Goal: Task Accomplishment & Management: Complete application form

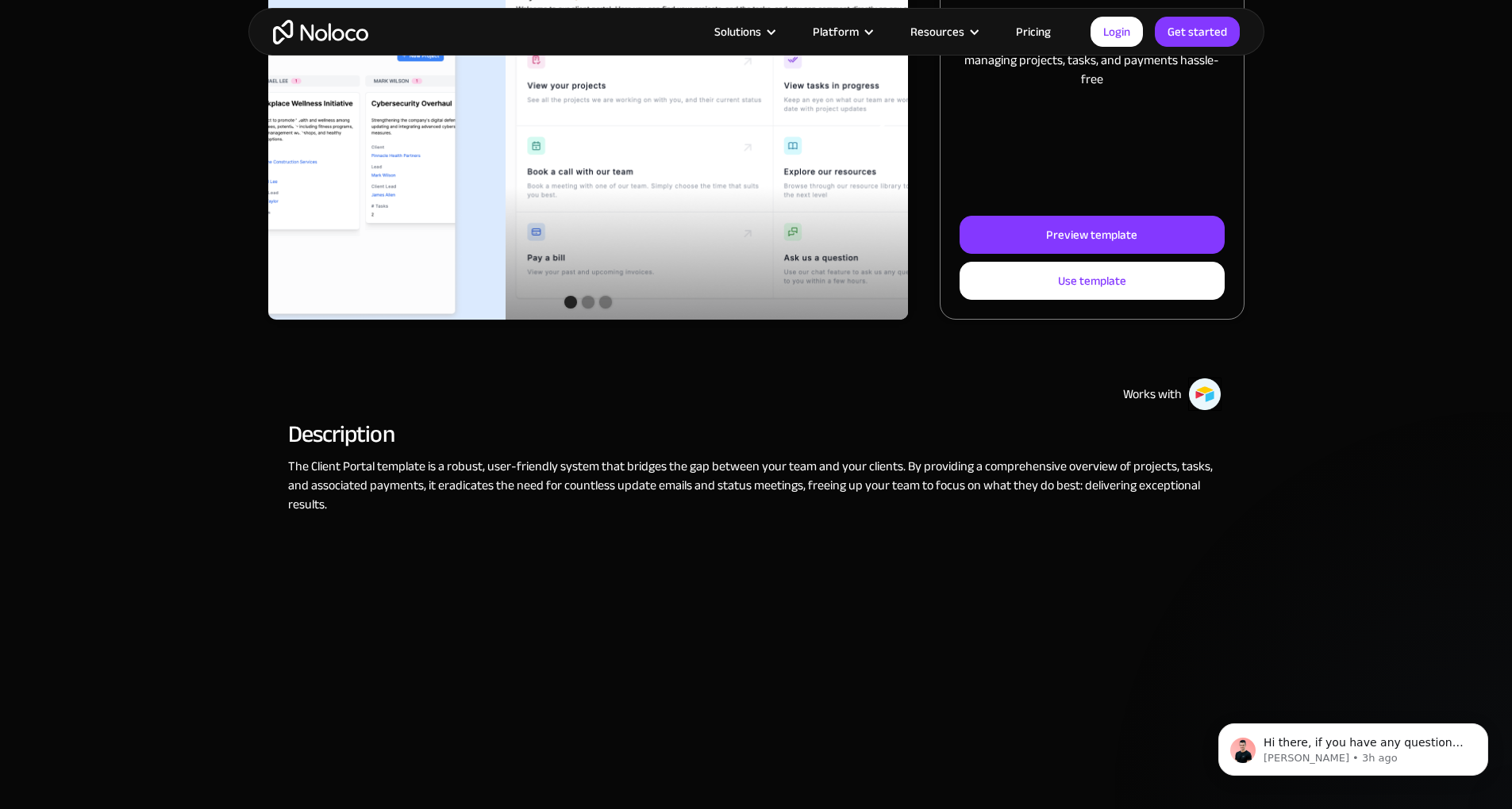
scroll to position [190, 0]
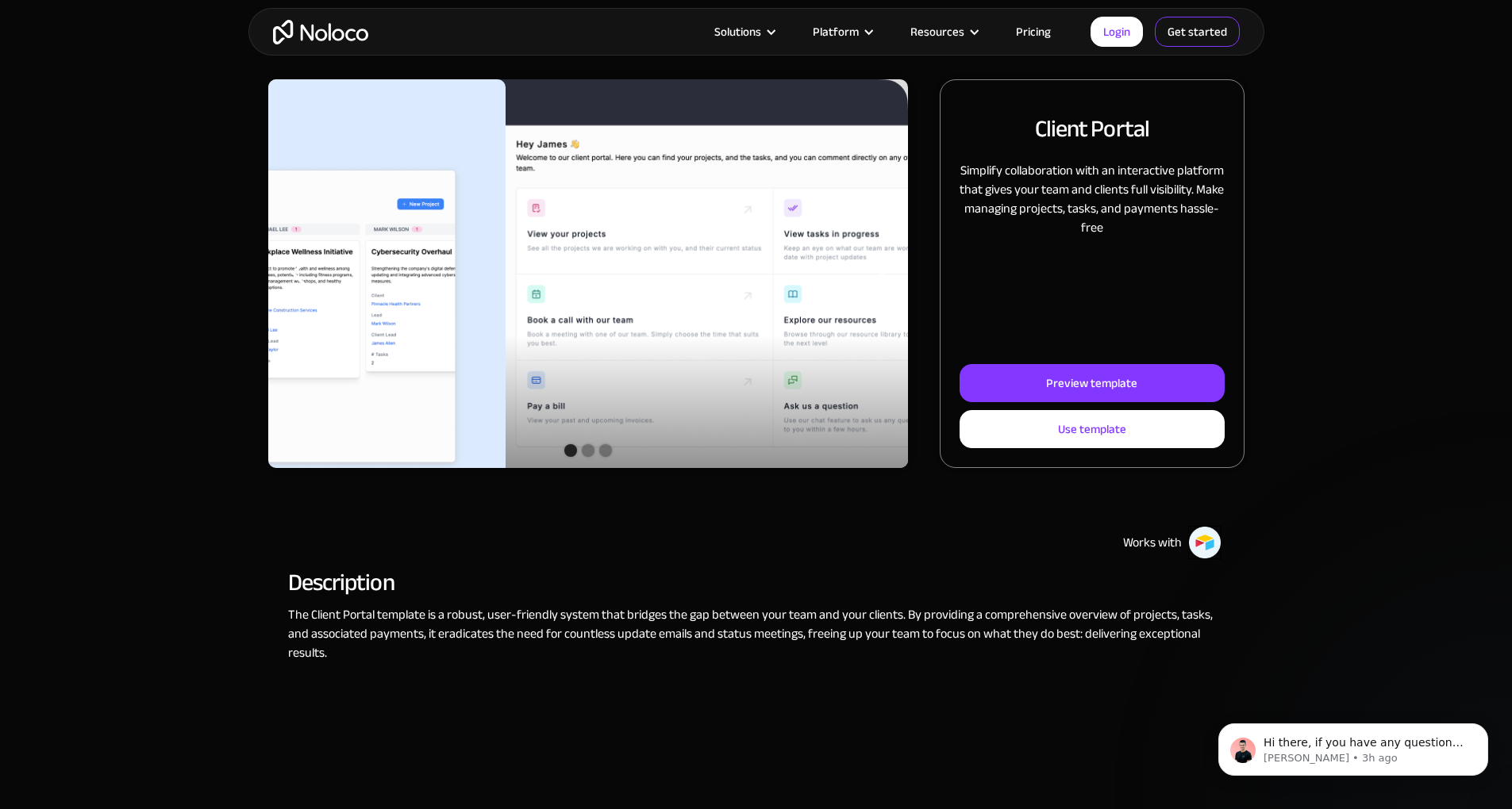
click at [1194, 36] on link "Get started" at bounding box center [1197, 31] width 85 height 30
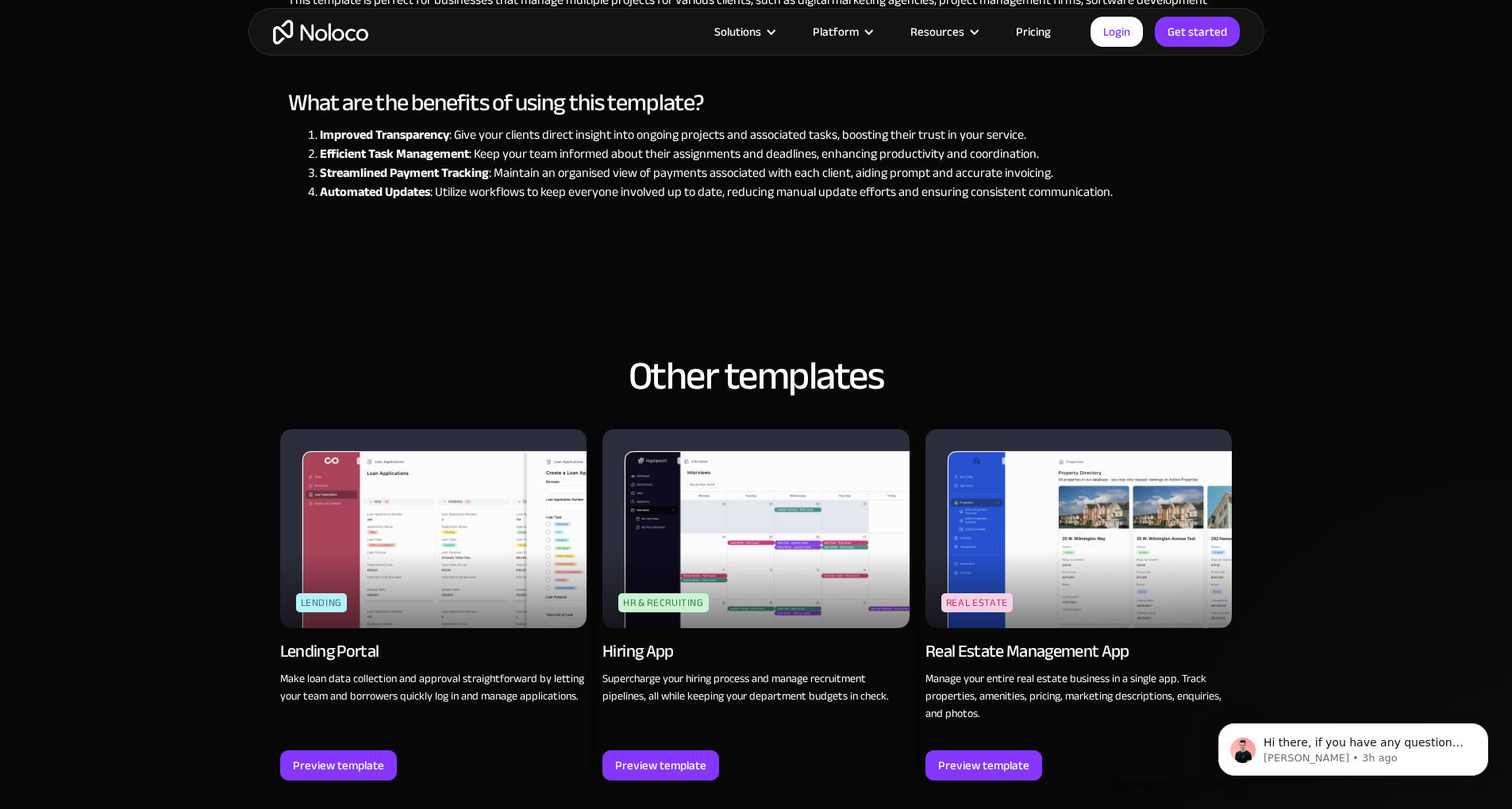
scroll to position [1808, 0]
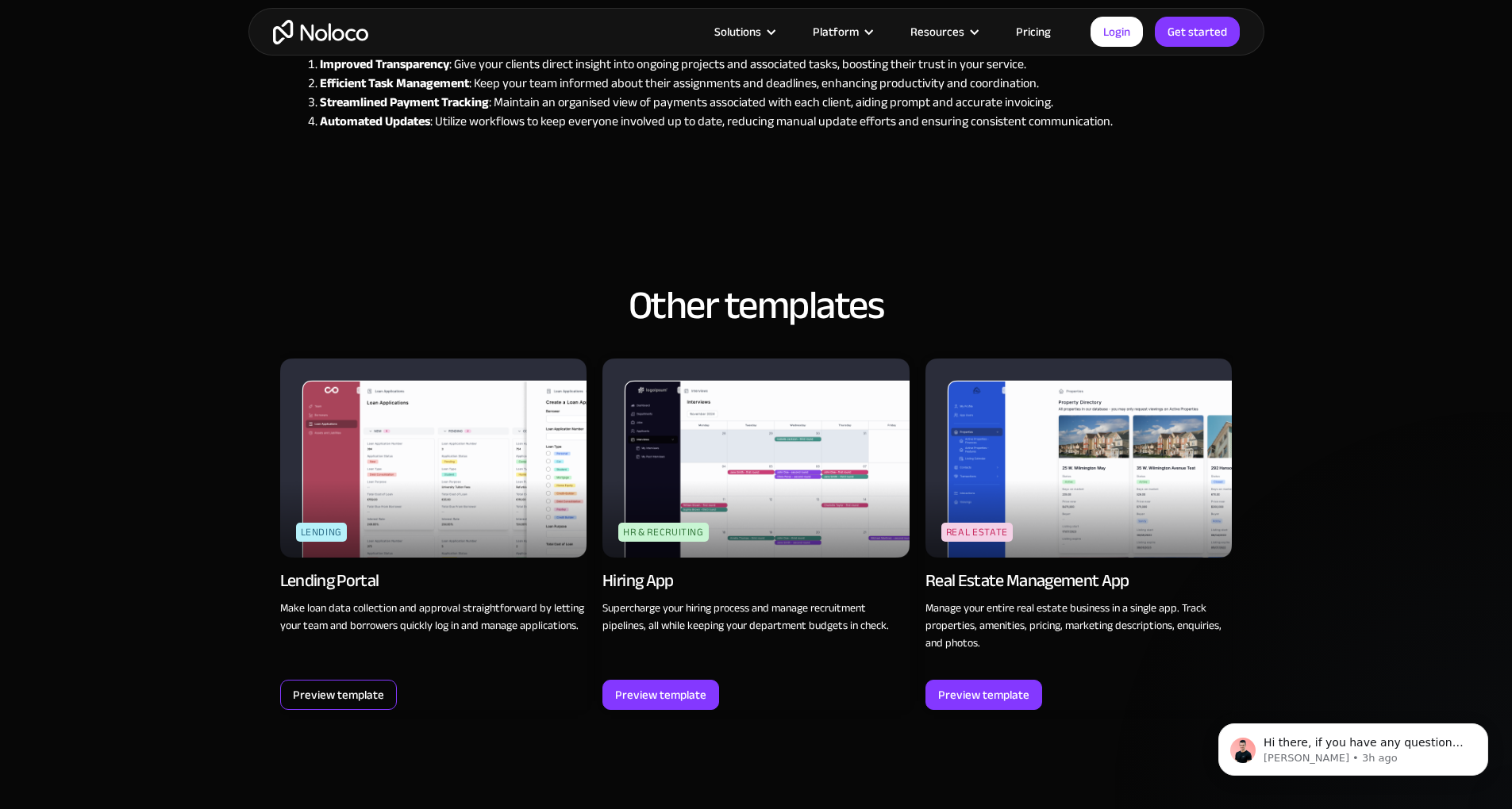
click at [327, 705] on div "Preview template" at bounding box center [338, 694] width 91 height 21
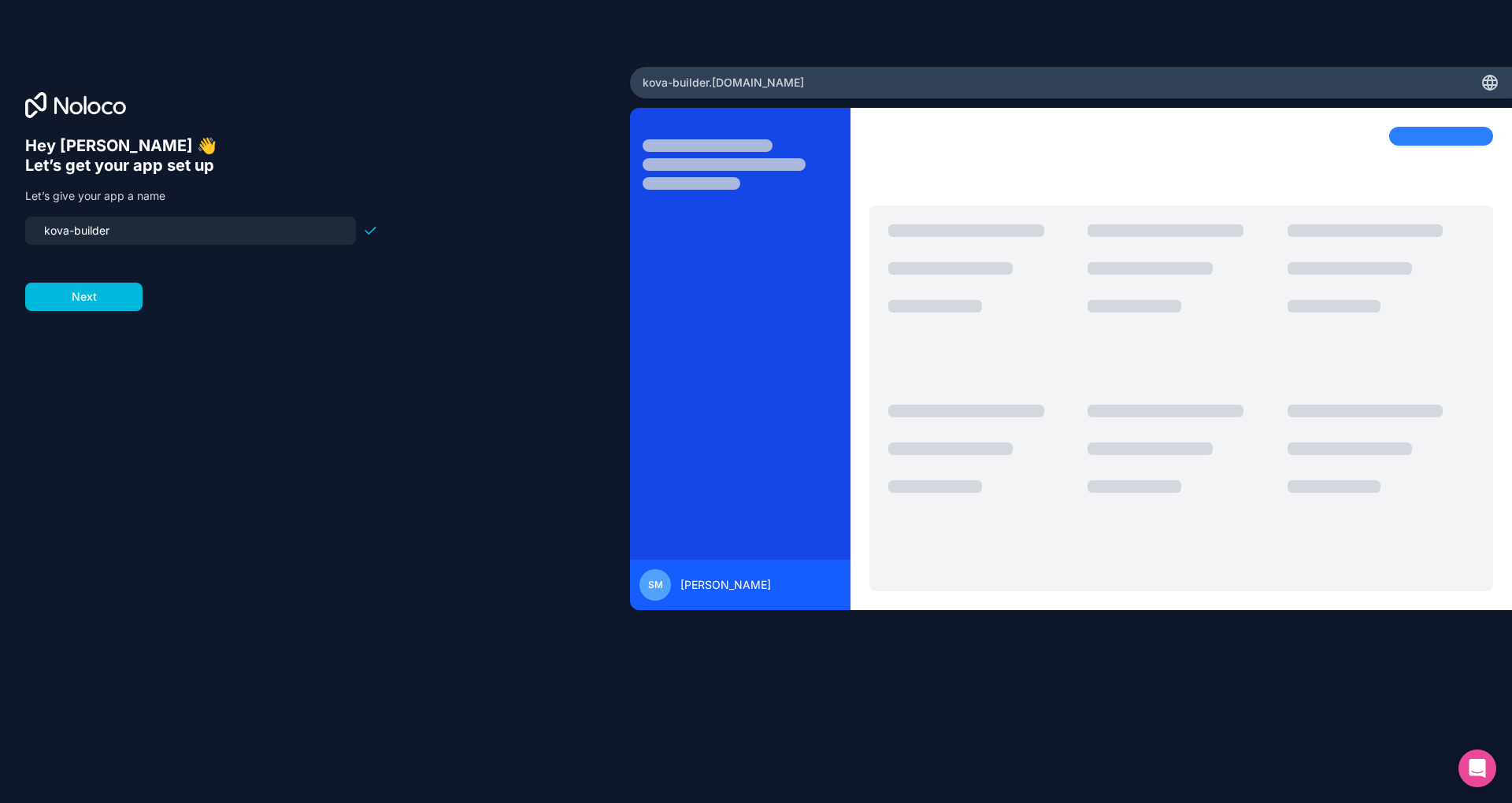
click at [101, 316] on div "Hey Selma 👋 Let’s get your app set up Let’s give your app a name kova-builder N…" at bounding box center [314, 423] width 579 height 575
click at [106, 295] on button "Next" at bounding box center [83, 297] width 117 height 29
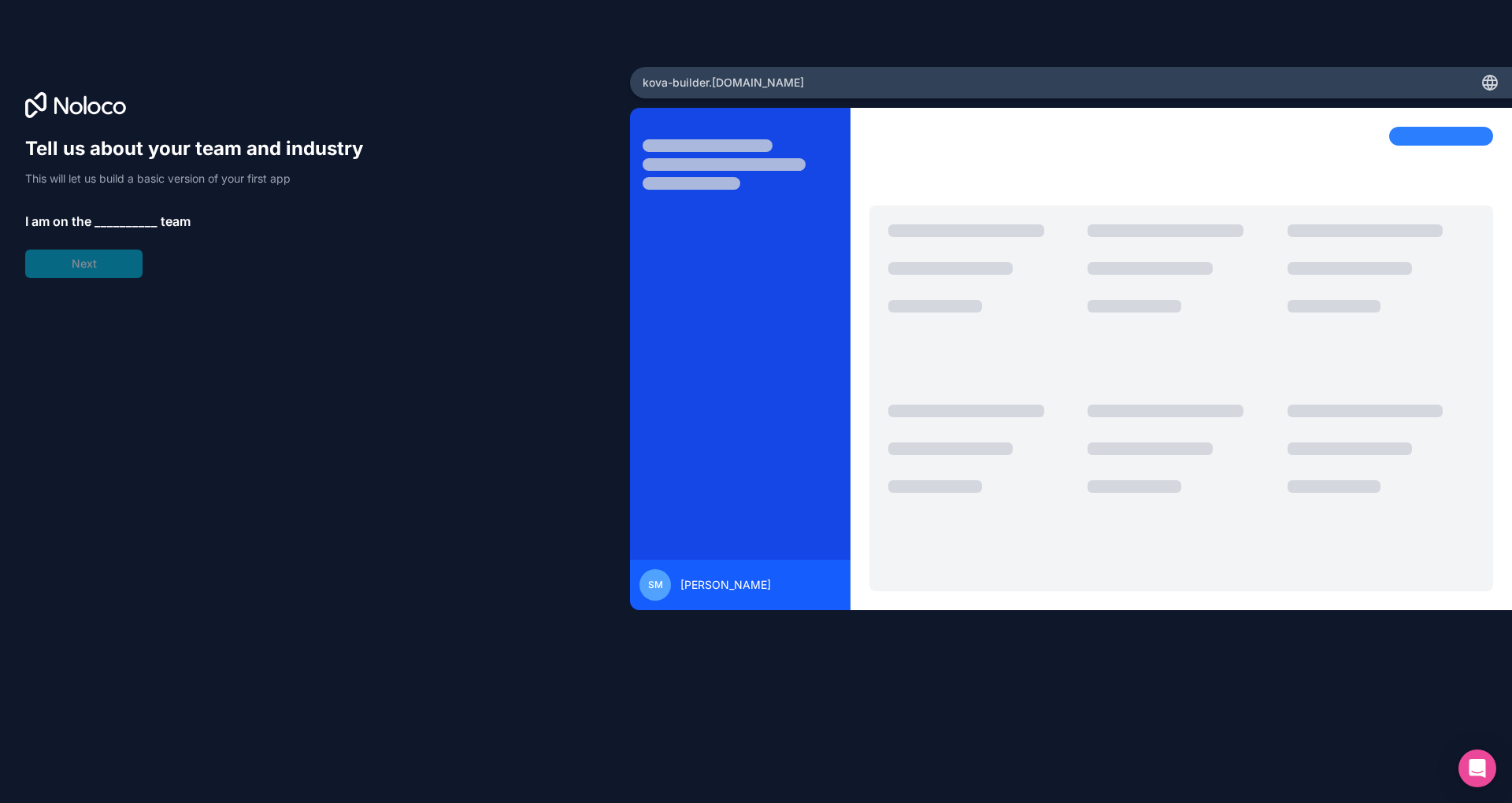
click at [107, 272] on div "Tell us about your team and industry This will let us build a basic version of …" at bounding box center [201, 207] width 353 height 141
click at [149, 212] on span "__________" at bounding box center [126, 221] width 63 height 19
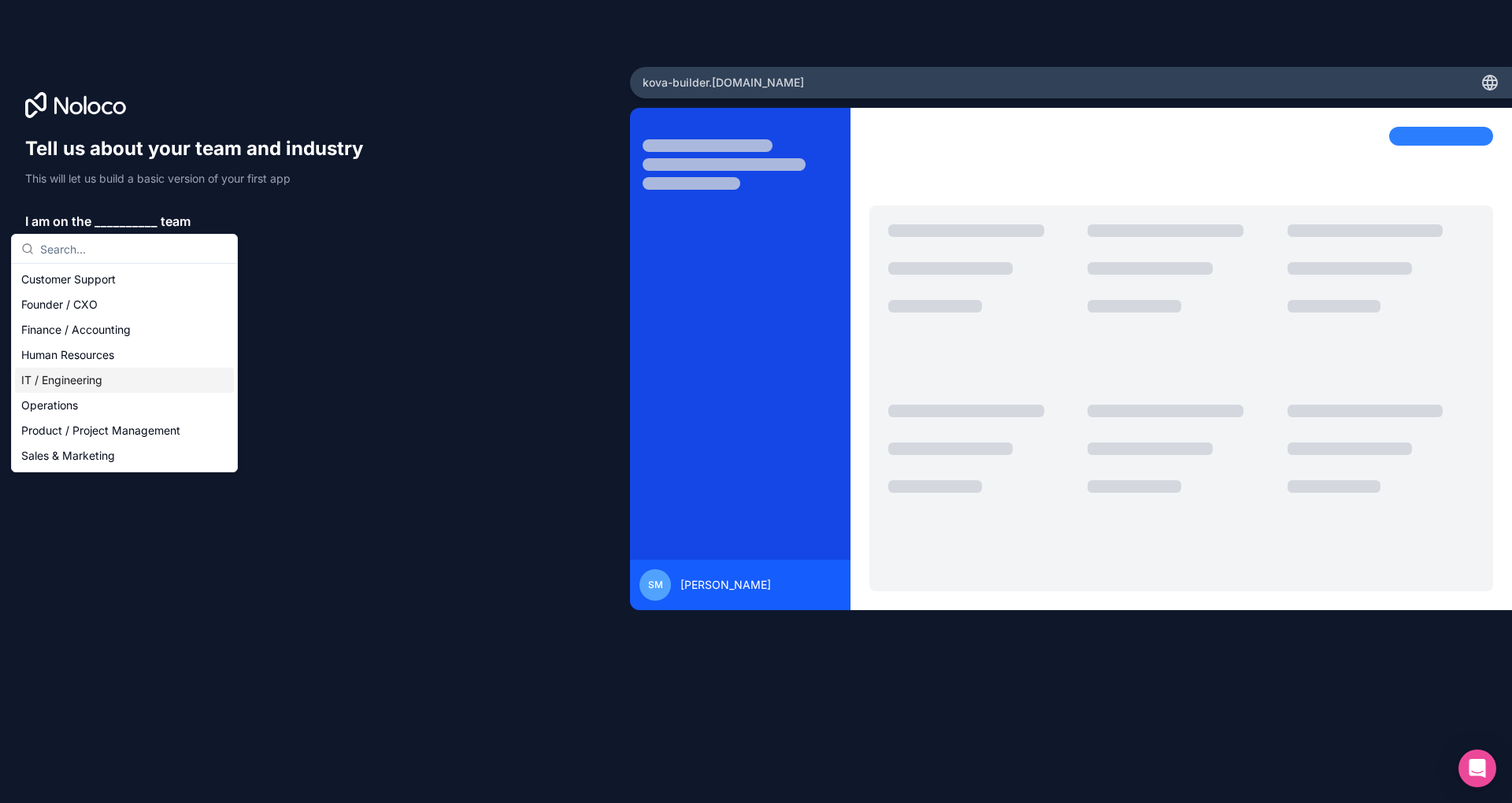
click at [115, 374] on div "IT / Engineering" at bounding box center [124, 380] width 219 height 25
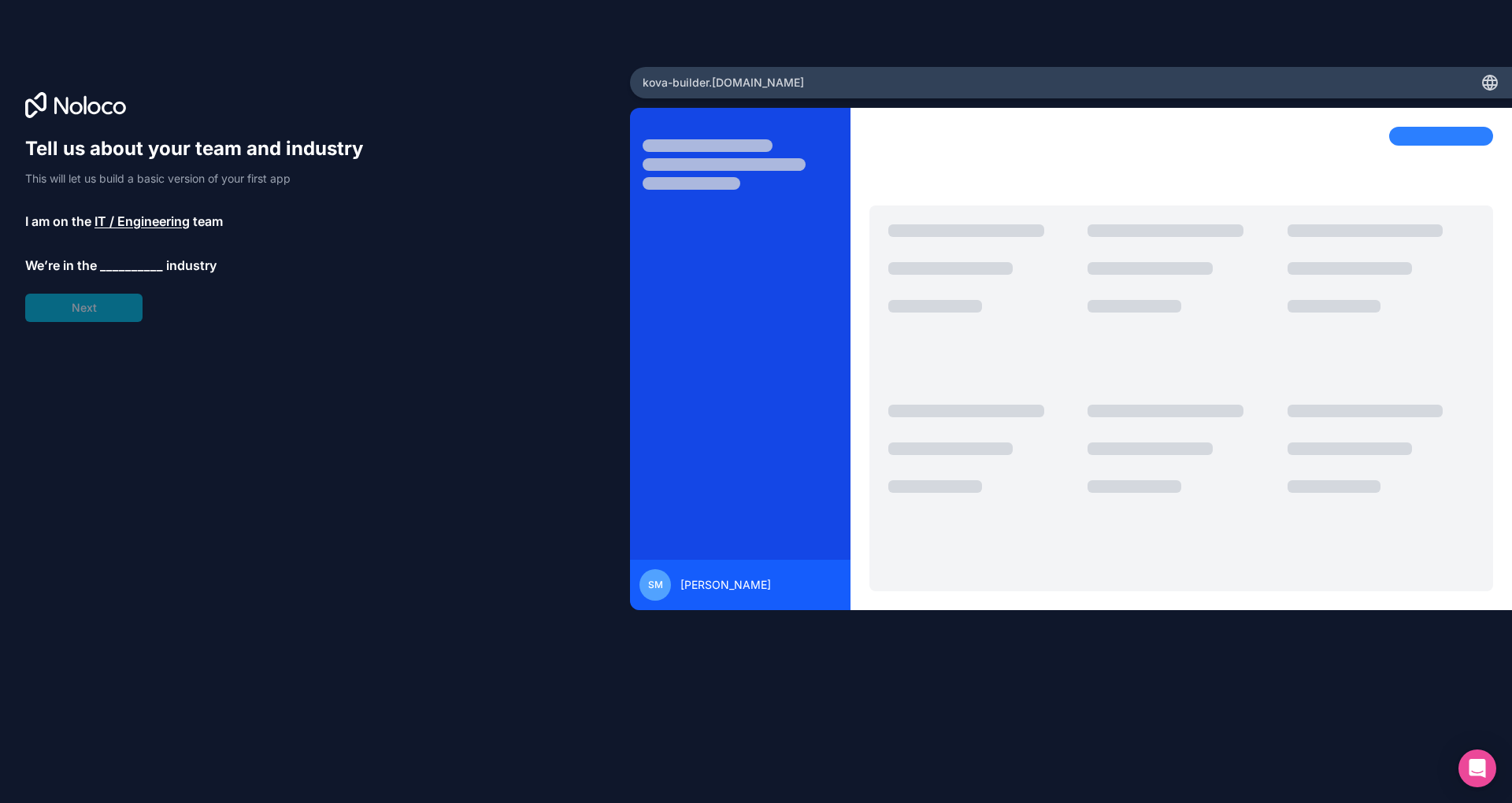
click at [90, 287] on div "Tell us about your team and industry This will let us build a basic version of …" at bounding box center [201, 229] width 353 height 186
click at [101, 313] on div "Tell us about your team and industry This will let us build a basic version of …" at bounding box center [201, 229] width 353 height 186
click at [124, 258] on span "__________" at bounding box center [132, 265] width 63 height 19
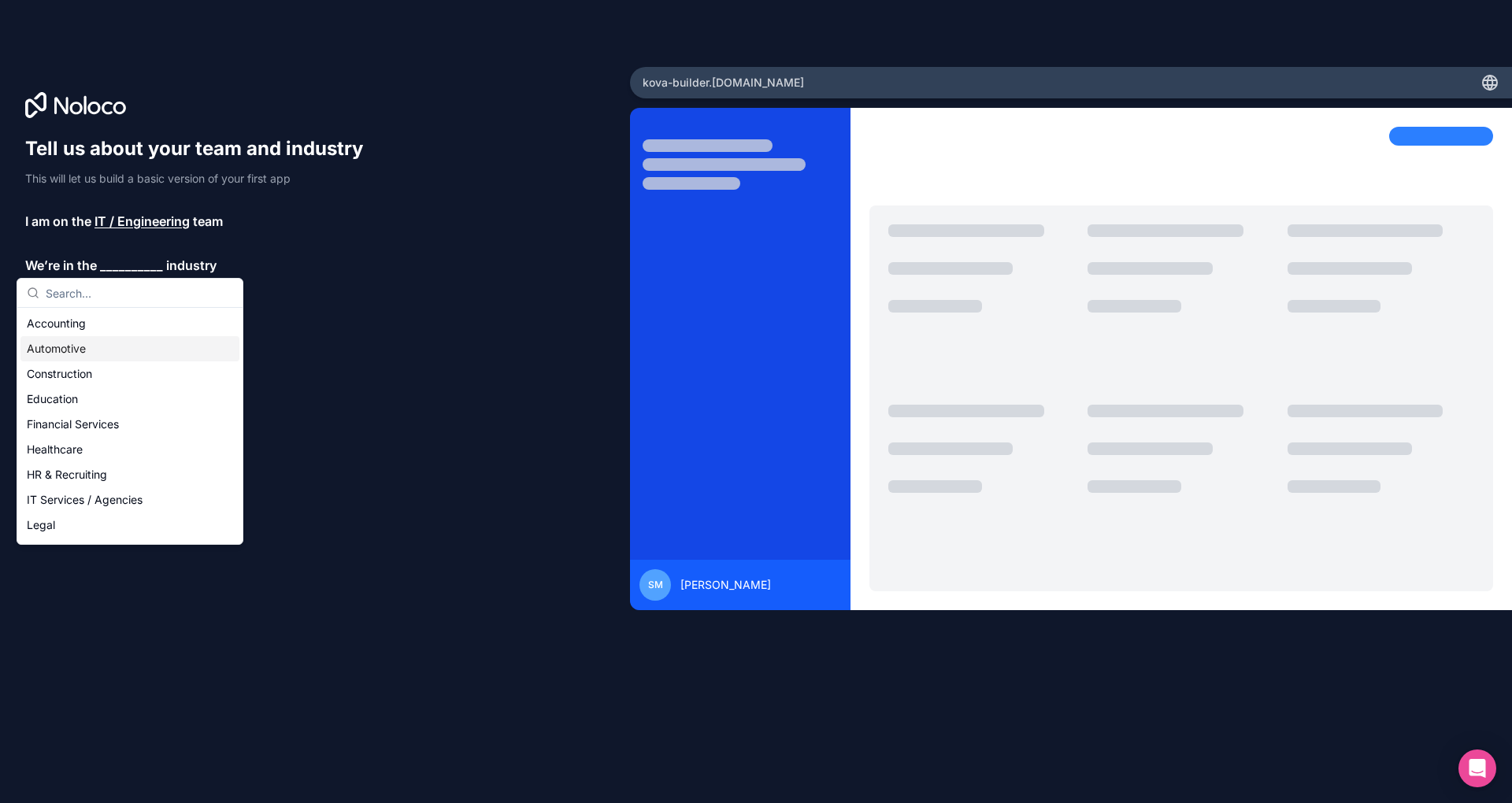
click at [96, 347] on div "Automotive" at bounding box center [130, 349] width 219 height 25
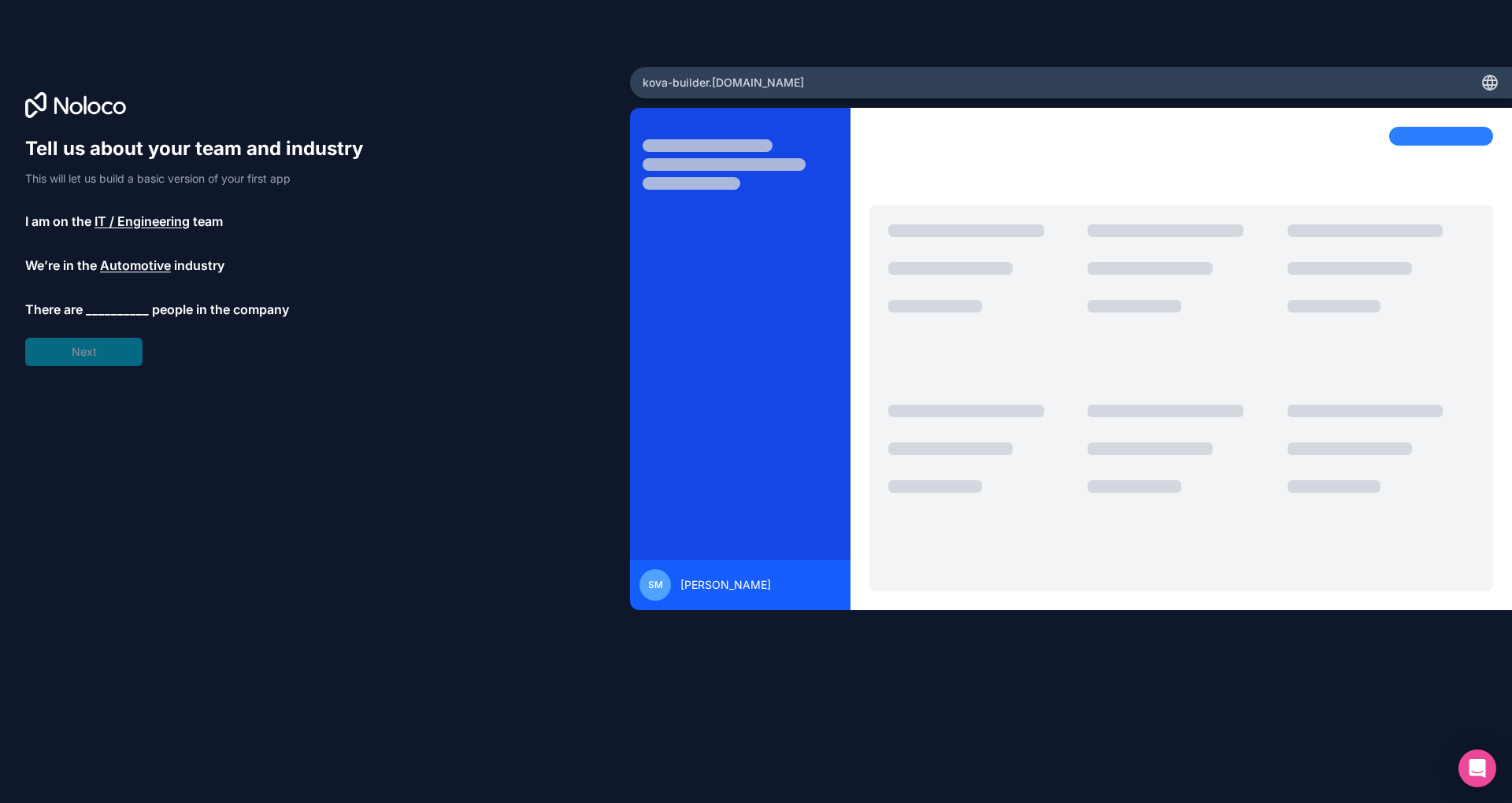
click at [108, 311] on span "__________" at bounding box center [117, 309] width 63 height 19
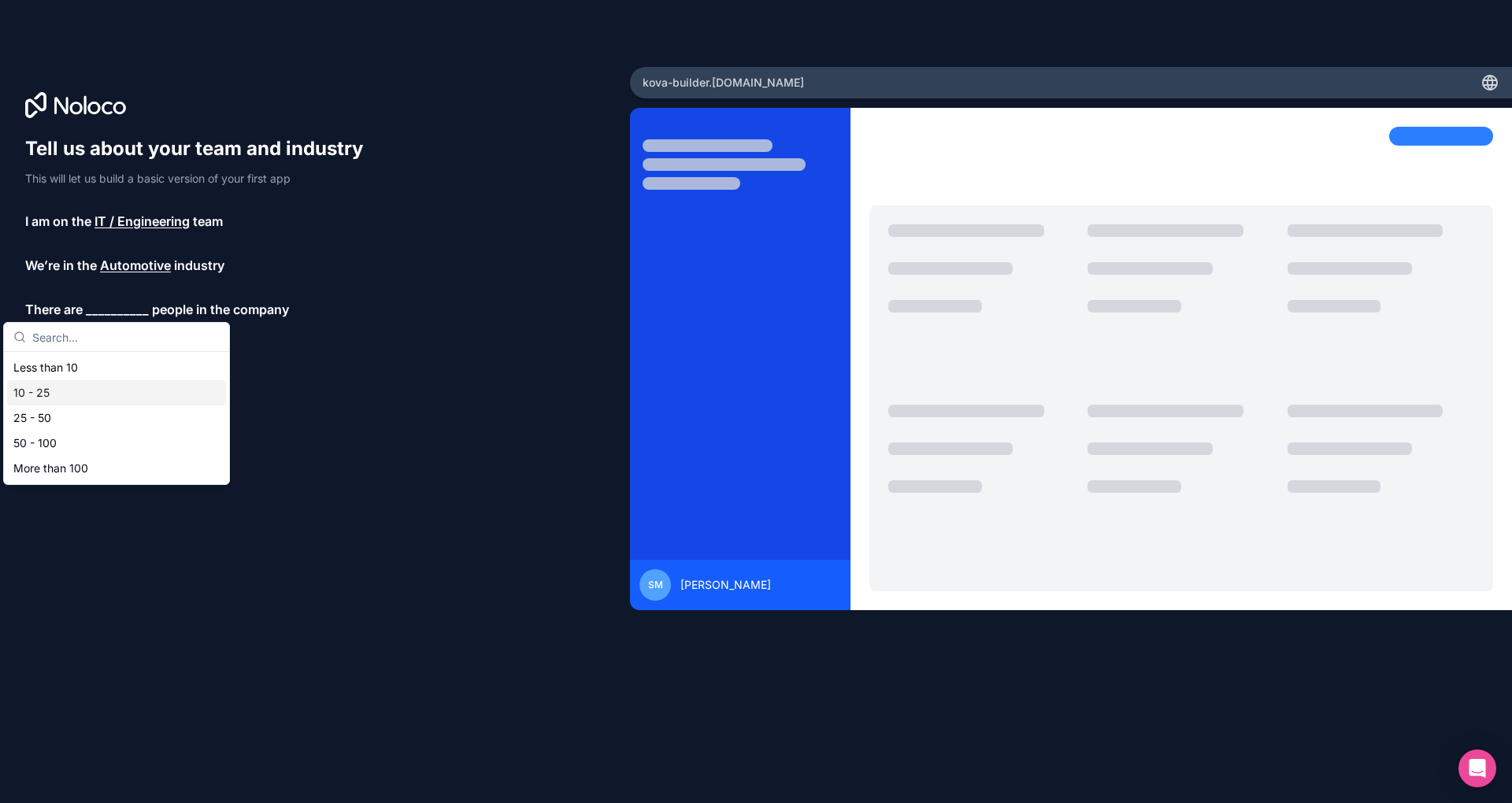
click at [90, 397] on div "10 - 25" at bounding box center [116, 393] width 219 height 25
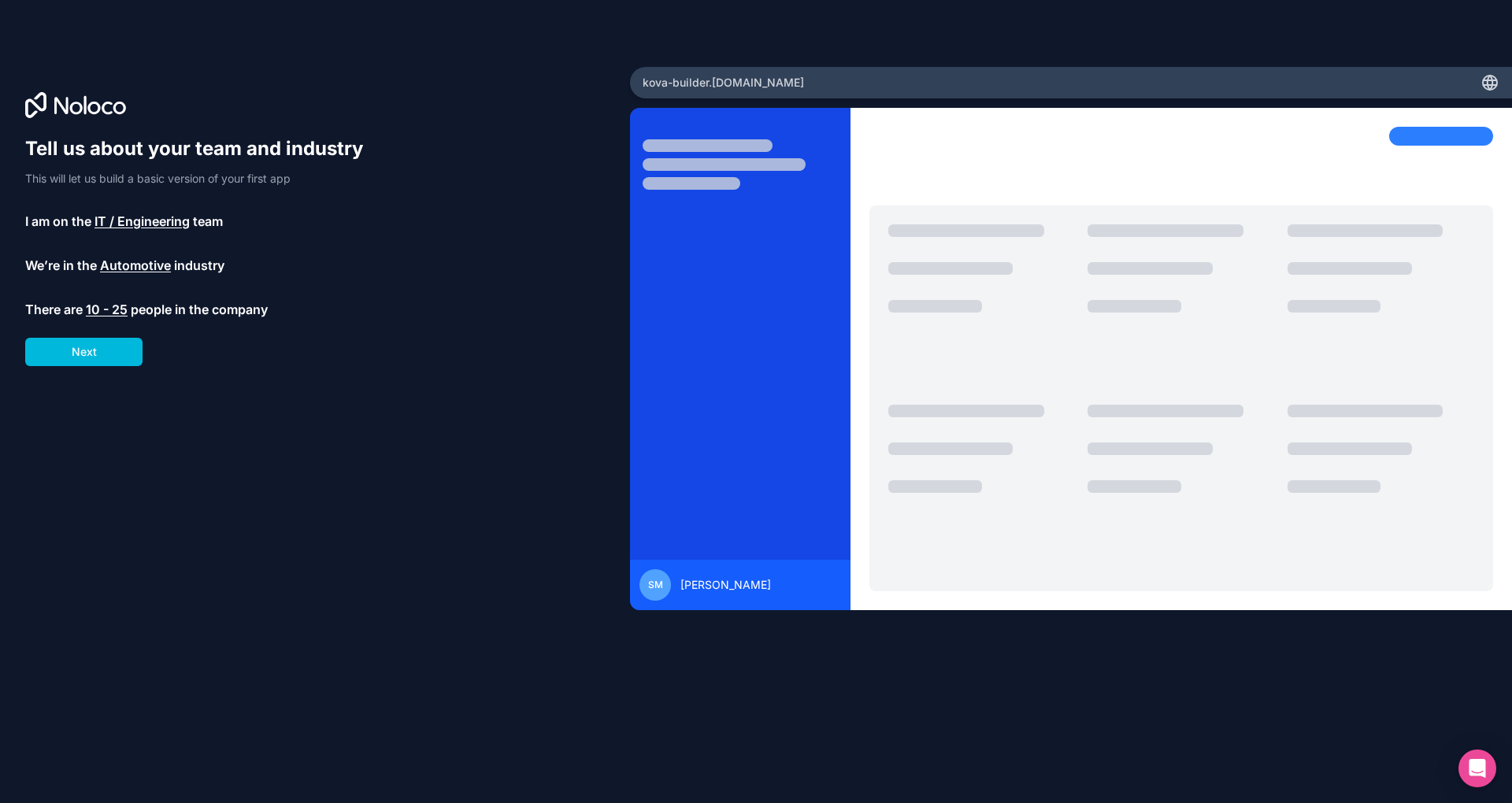
click at [98, 350] on button "Next" at bounding box center [83, 352] width 117 height 29
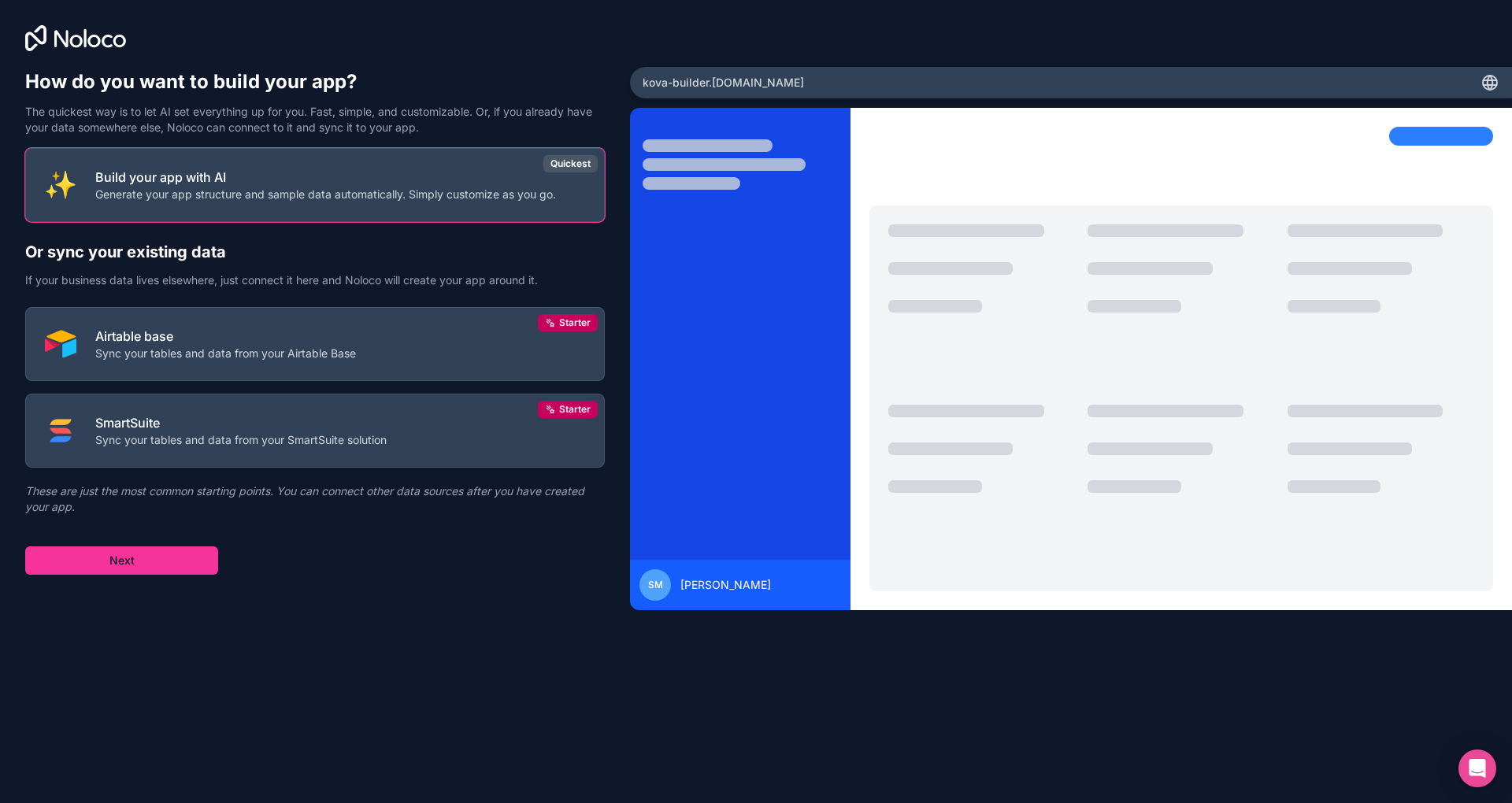
click at [132, 554] on button "Next" at bounding box center [121, 560] width 192 height 29
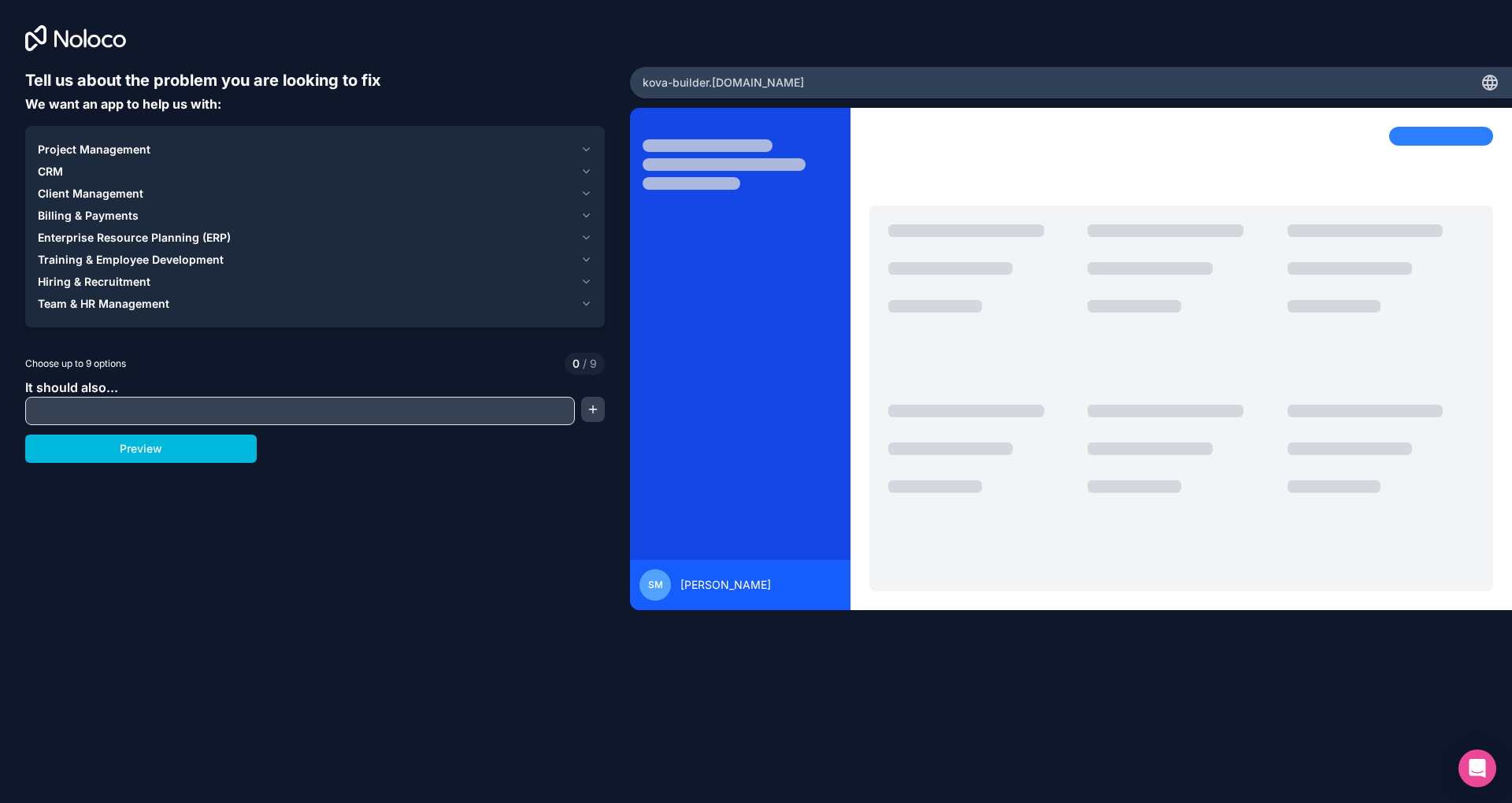
click at [67, 200] on span "Client Management" at bounding box center [90, 194] width 106 height 16
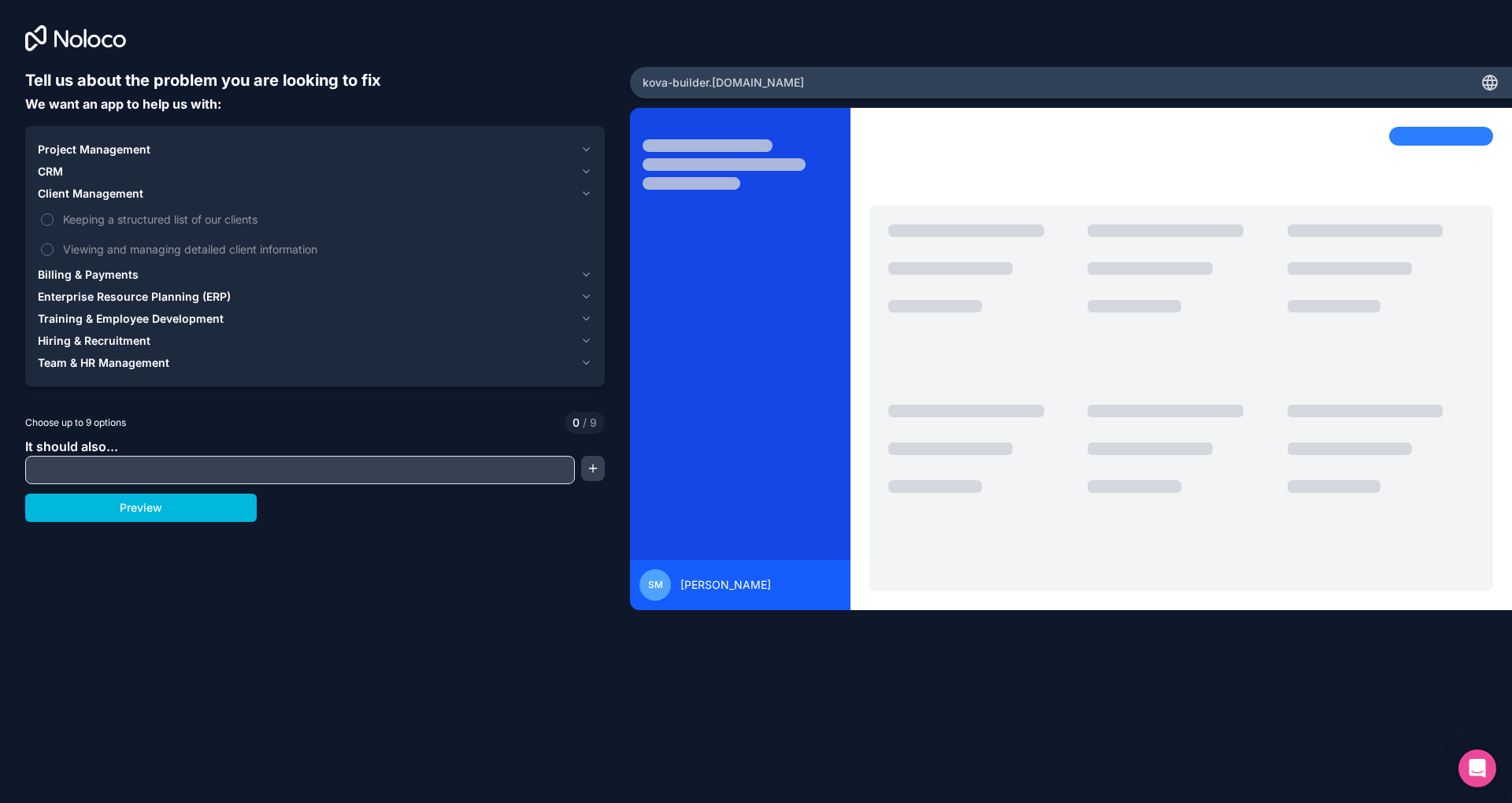
click at [53, 227] on label "Keeping a structured list of our clients" at bounding box center [314, 219] width 554 height 30
click at [53, 226] on button "Keeping a structured list of our clients" at bounding box center [47, 219] width 13 height 13
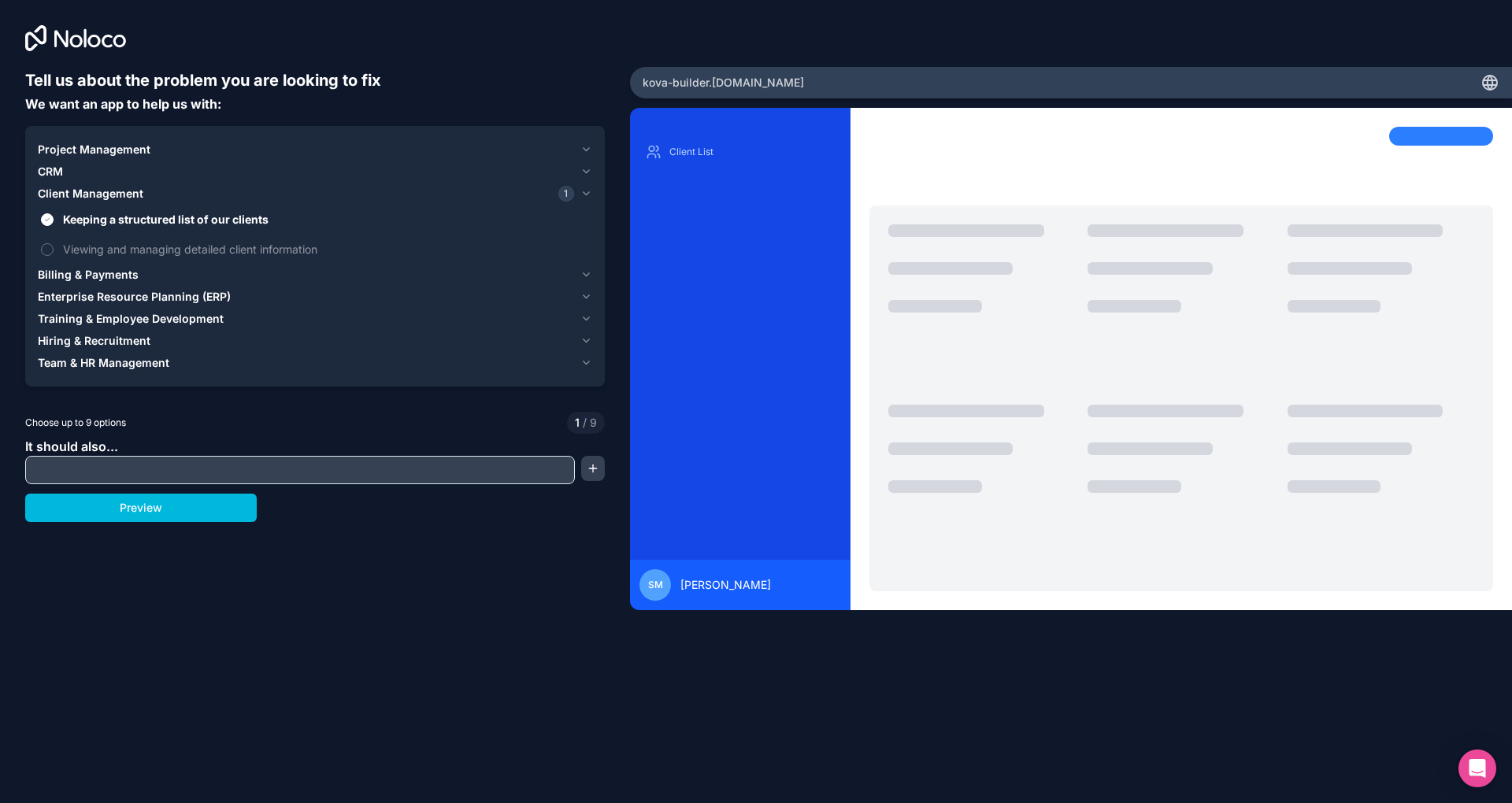
click at [59, 252] on label "Viewing and managing detailed client information" at bounding box center [314, 249] width 554 height 30
click at [54, 252] on button "Viewing and managing detailed client information" at bounding box center [47, 250] width 13 height 13
click at [200, 514] on button "Preview" at bounding box center [141, 508] width 232 height 29
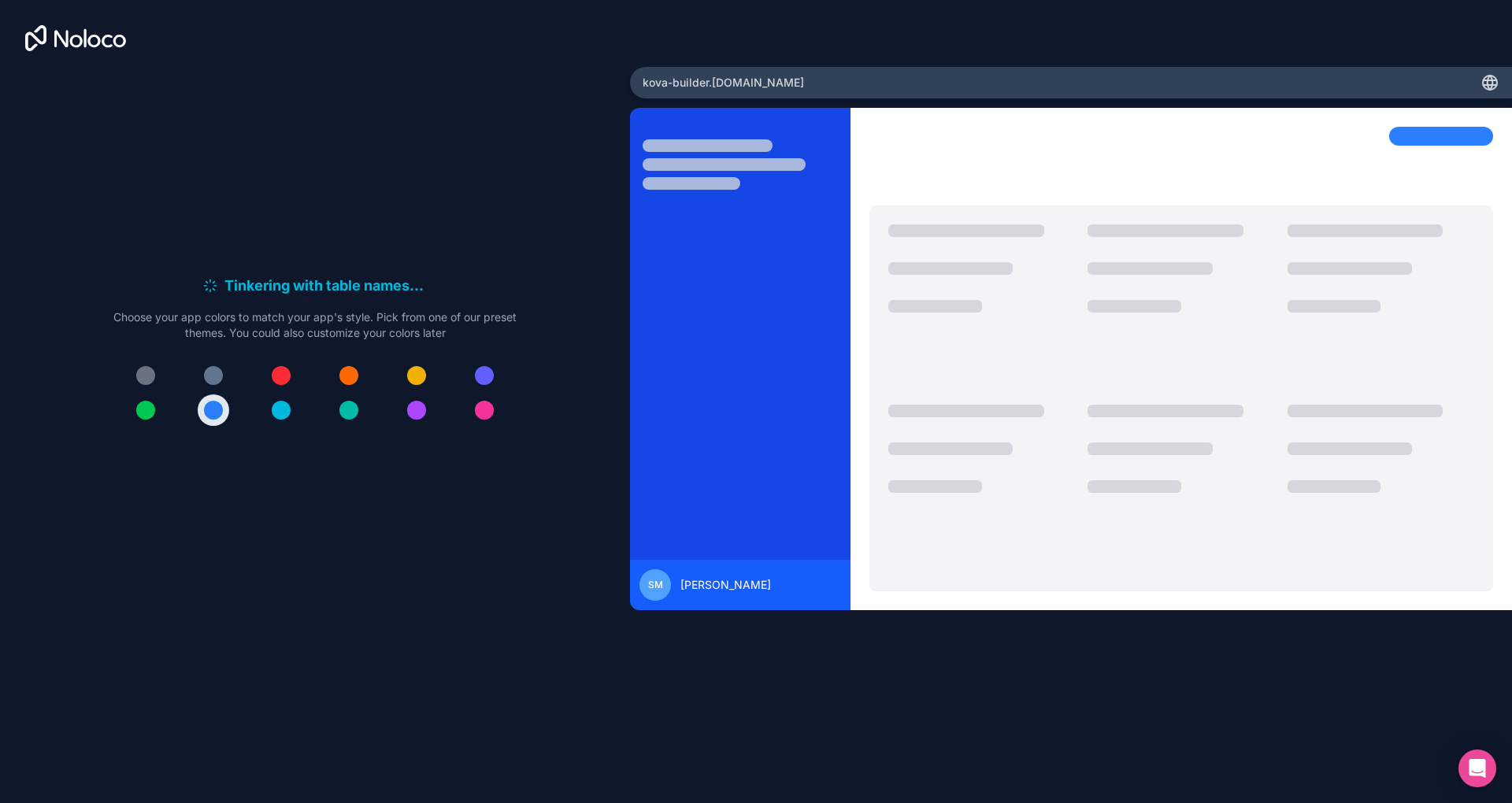
click at [419, 378] on div at bounding box center [416, 375] width 19 height 19
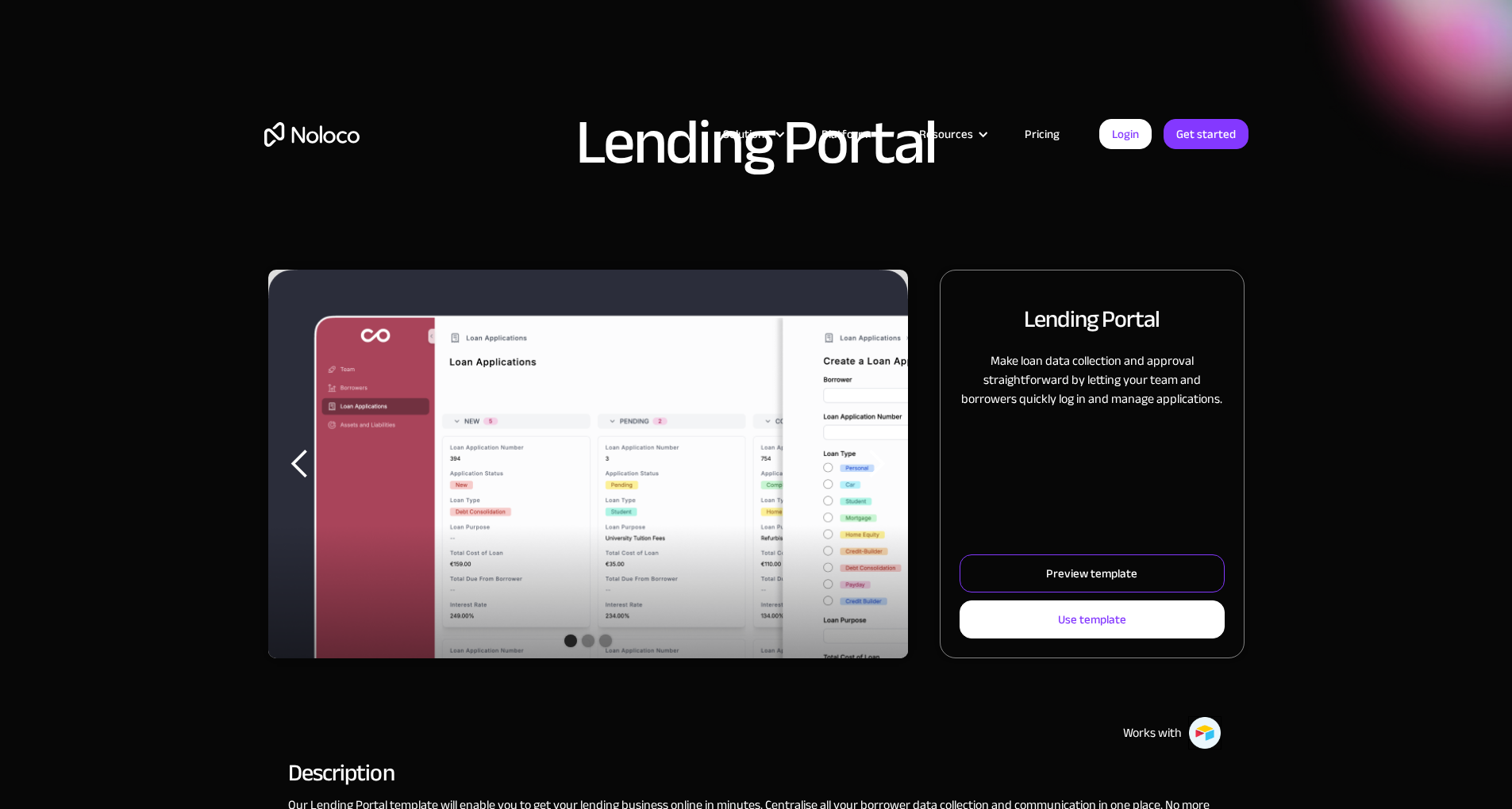
click at [968, 593] on link "Preview template" at bounding box center [1091, 574] width 264 height 38
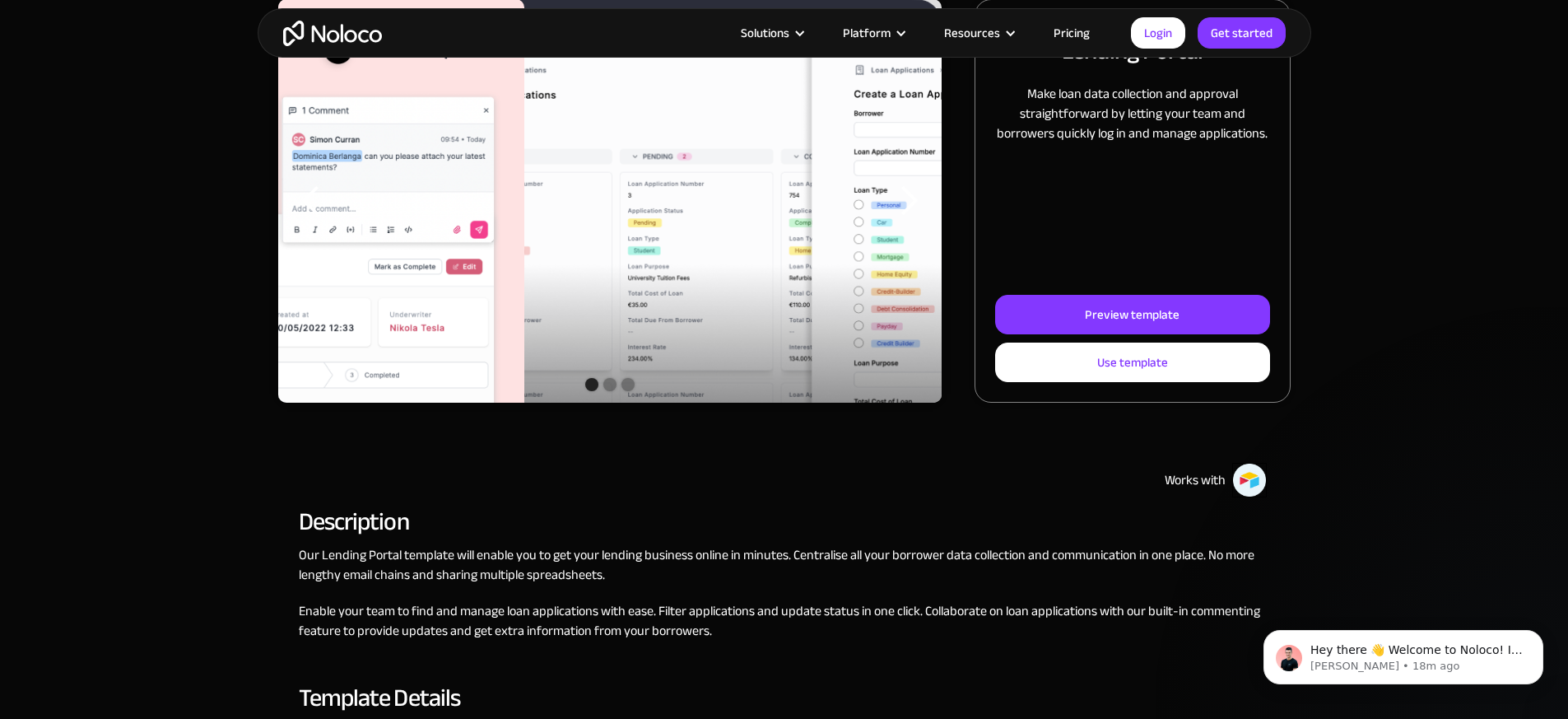
scroll to position [593, 0]
